Goal: Find specific page/section: Find specific page/section

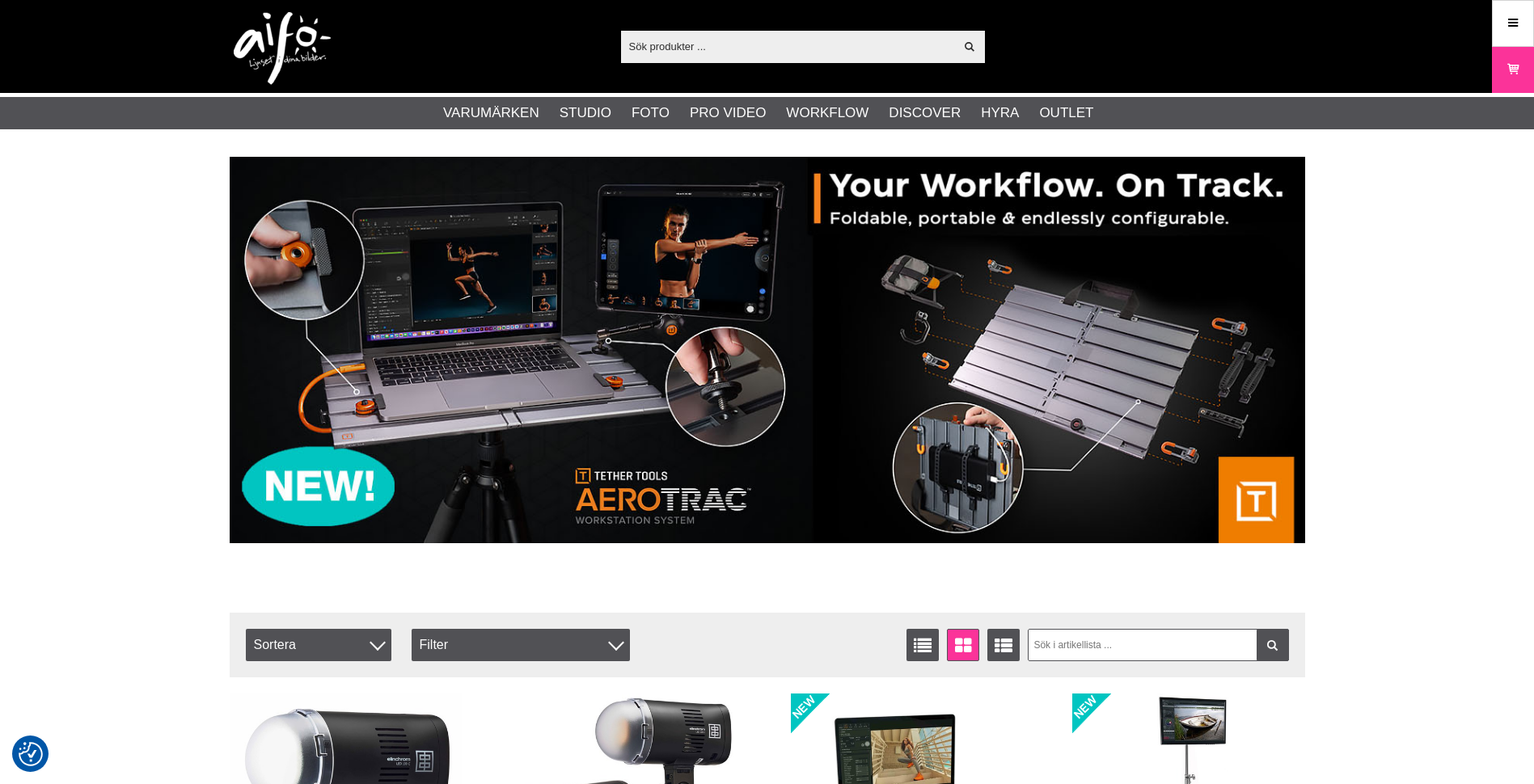
click at [705, 46] on input "text" at bounding box center [788, 45] width 334 height 25
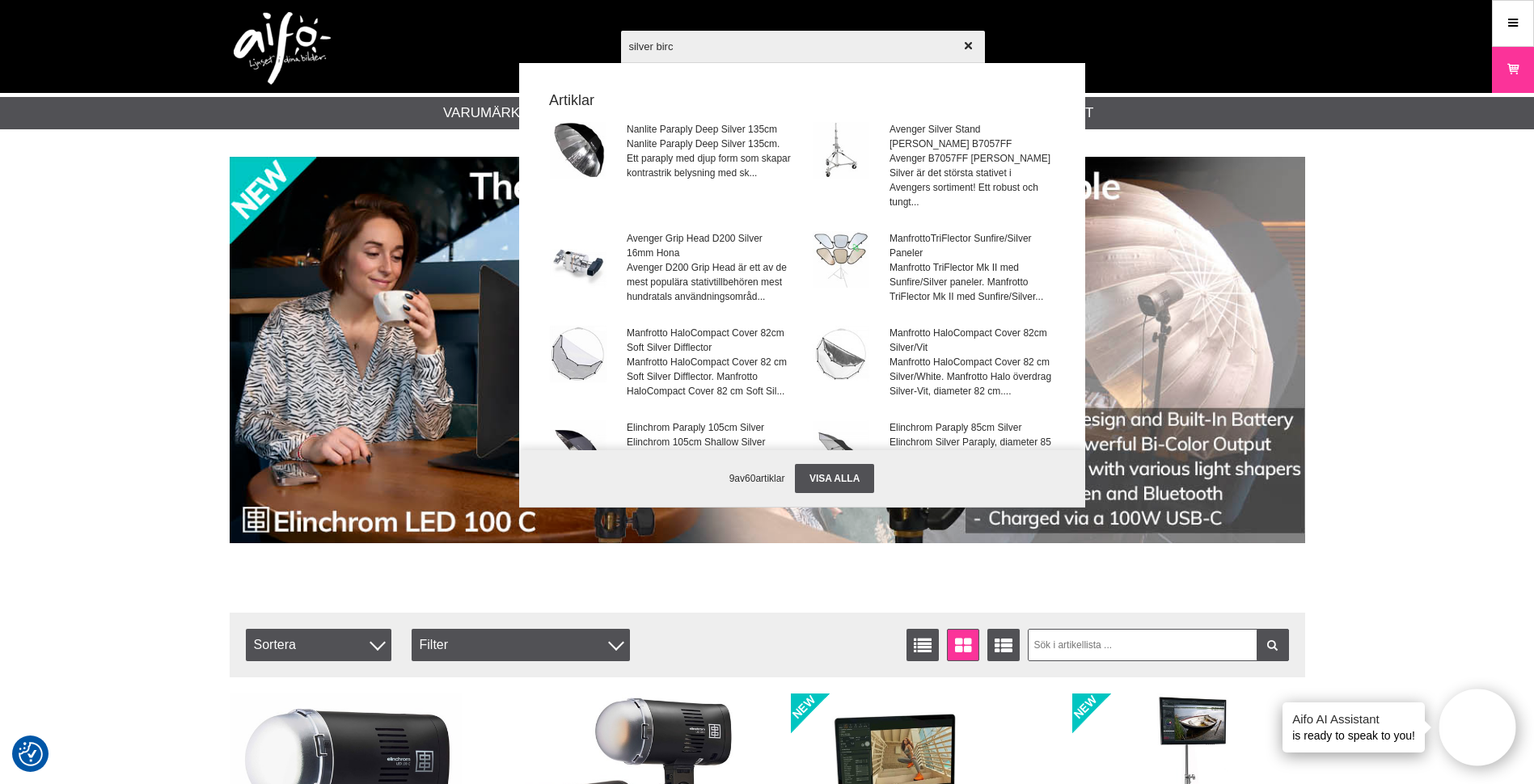
type input "silver birch"
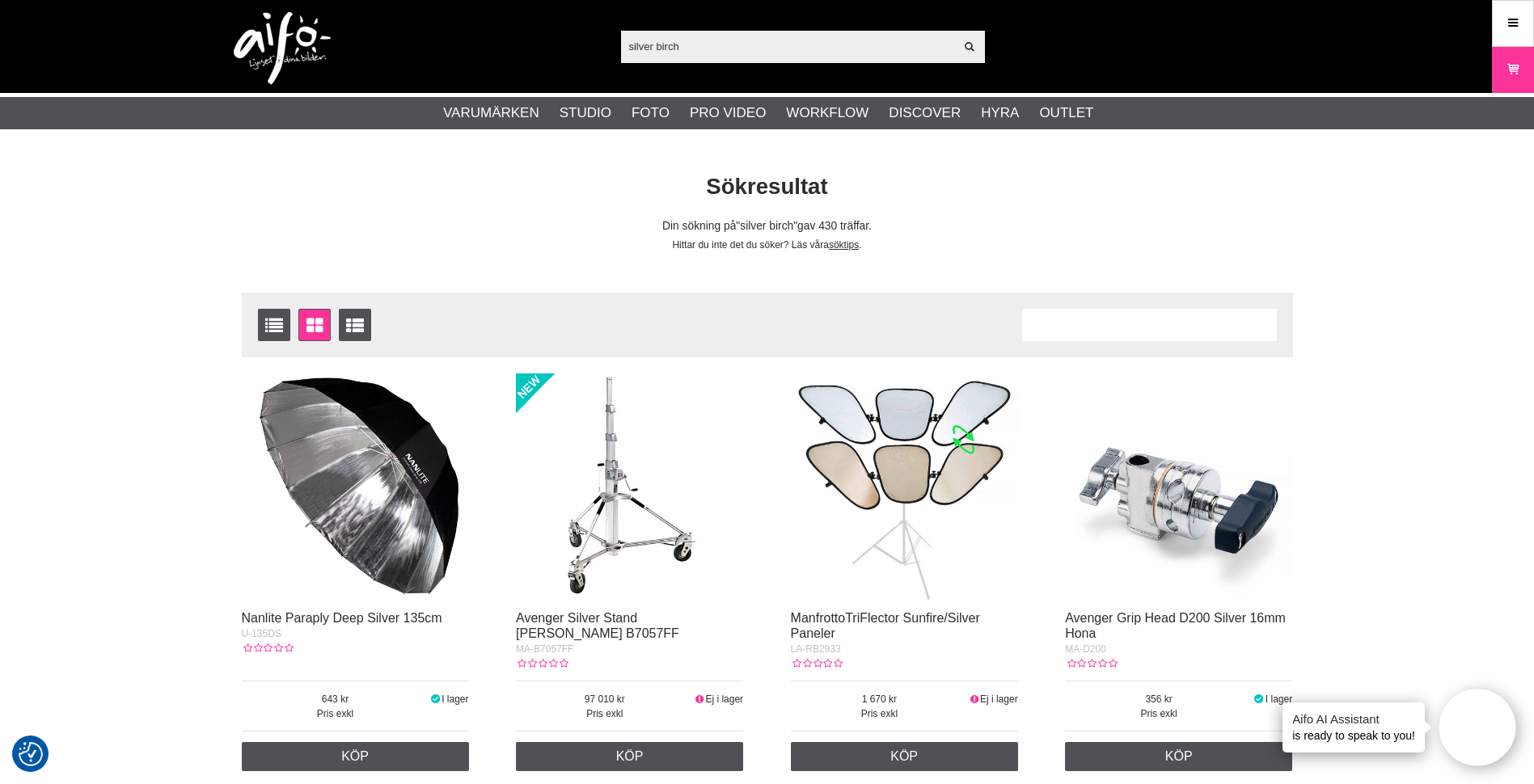
click at [629, 46] on input "silver birch" at bounding box center [788, 45] width 334 height 25
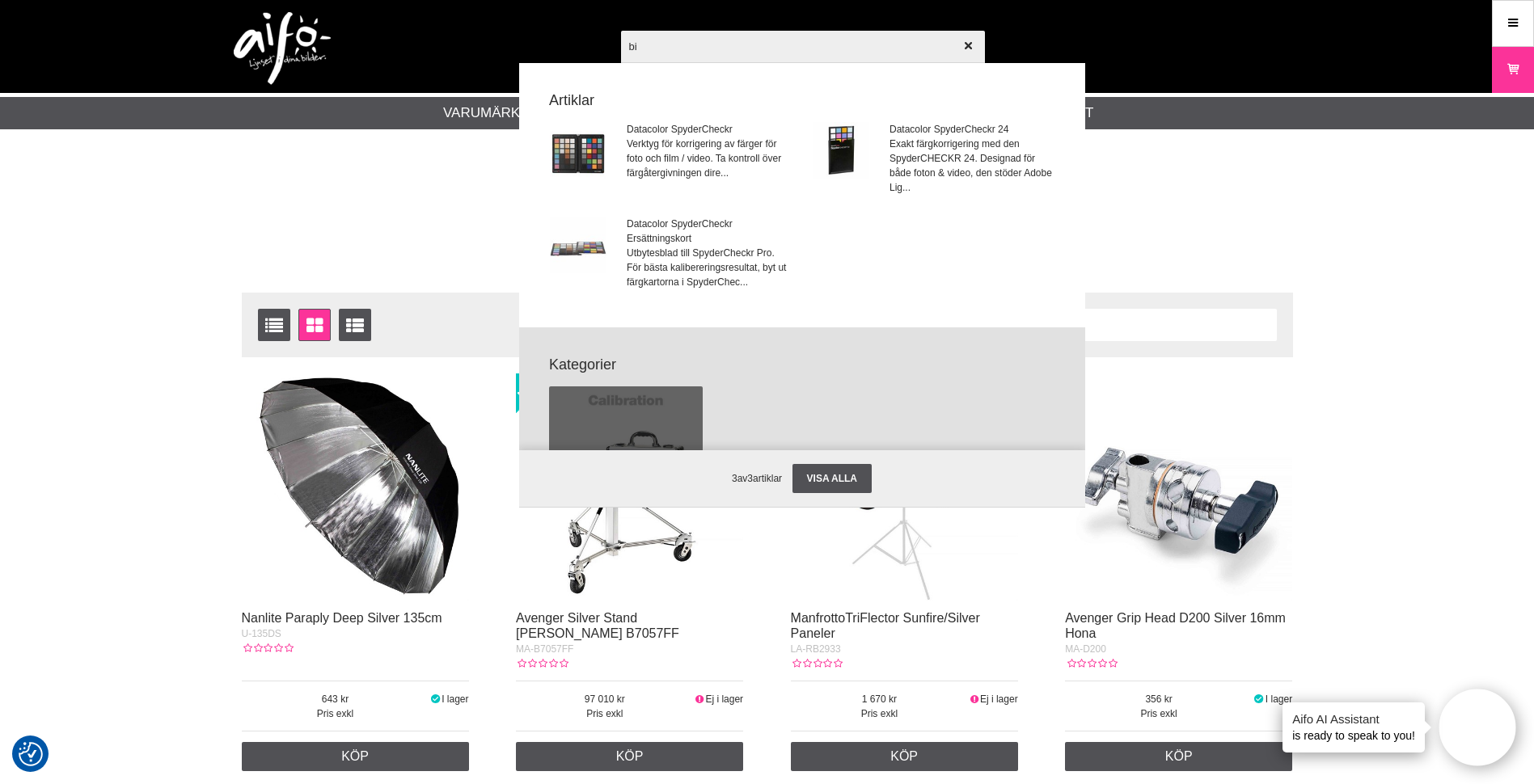
type input "b"
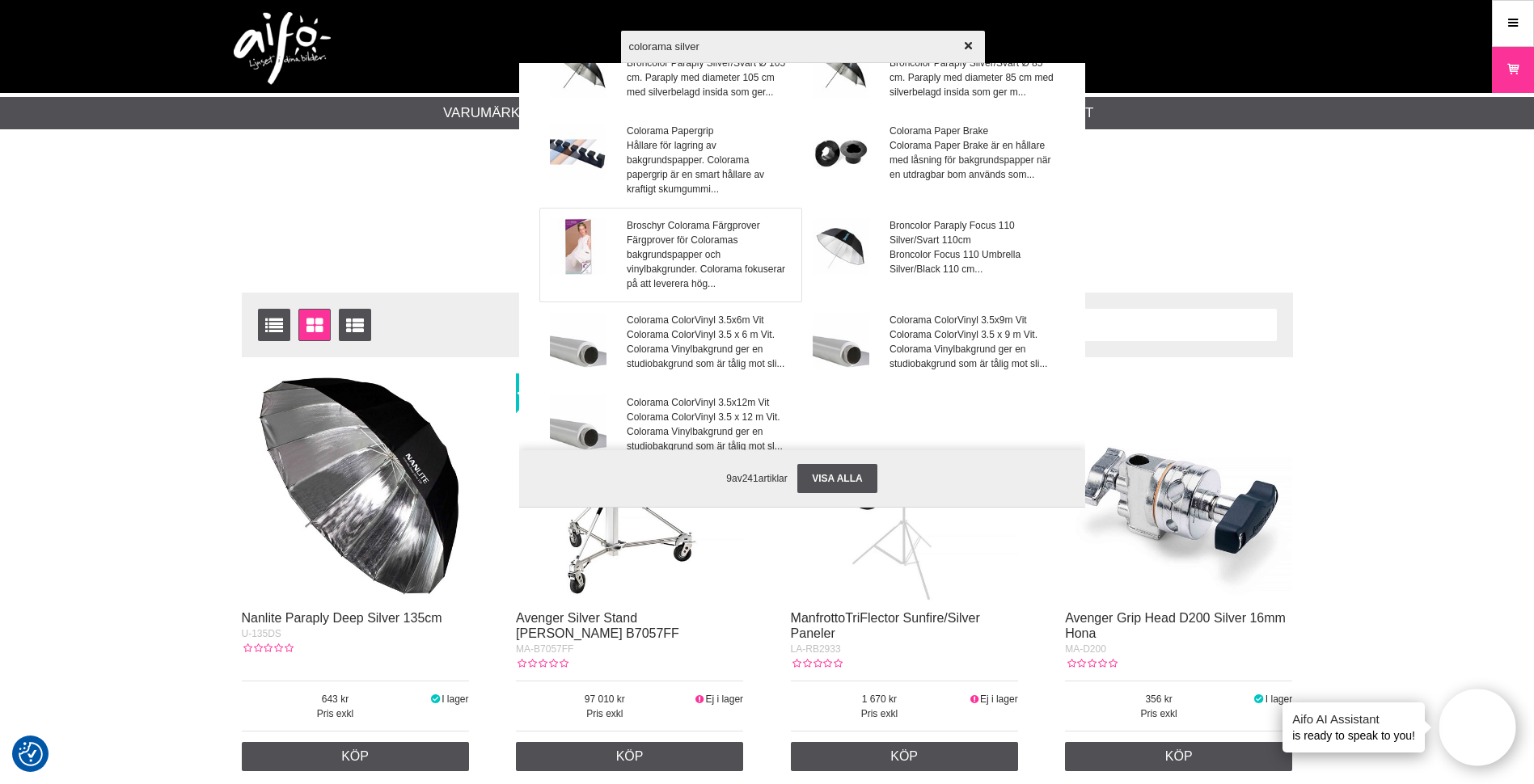
scroll to position [242, 0]
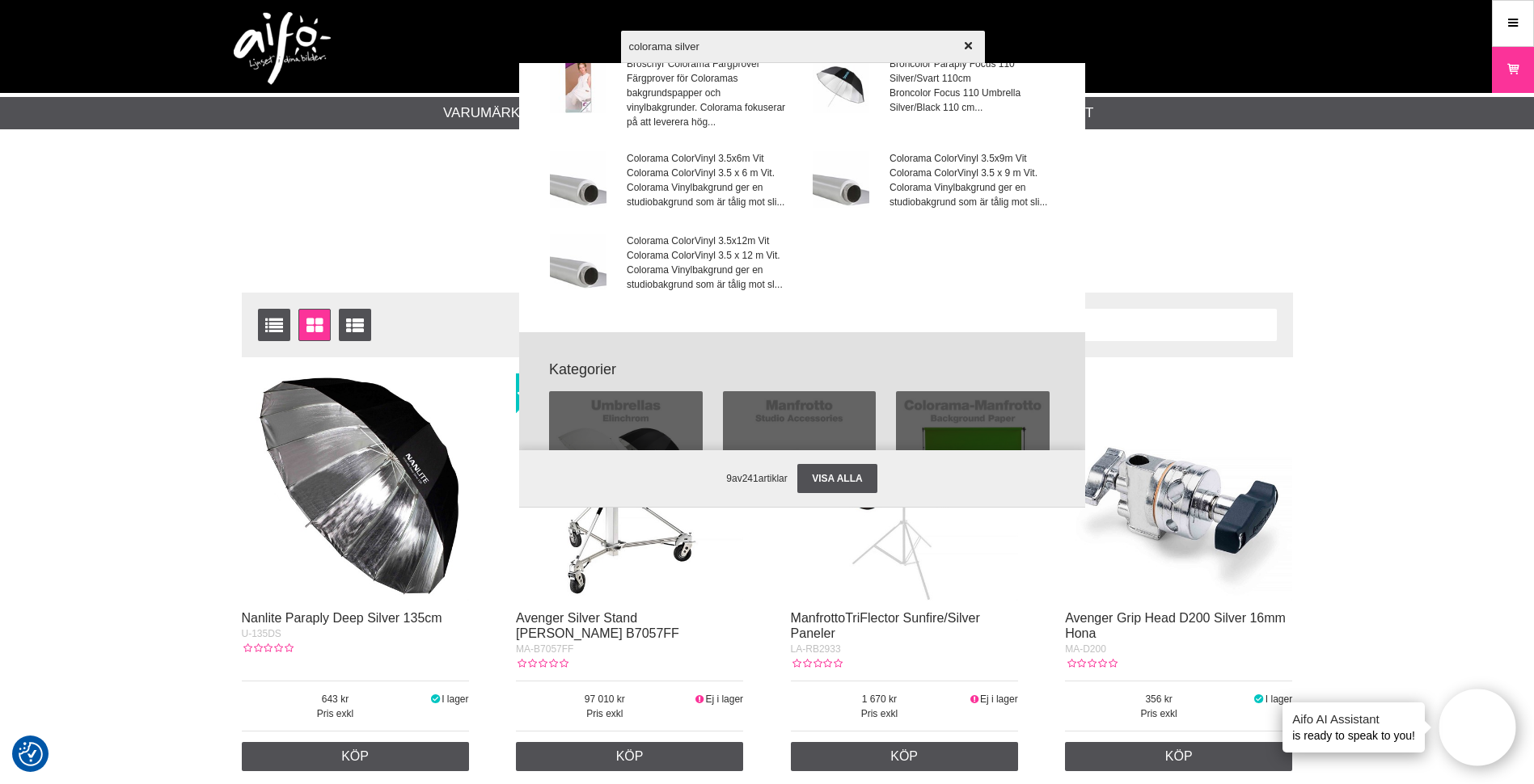
type input "colorama silver"
